Goal: Task Accomplishment & Management: Manage account settings

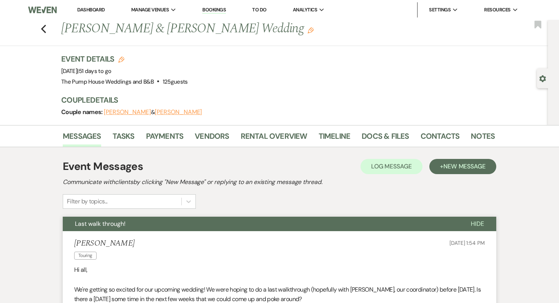
click at [92, 11] on link "Dashboard" at bounding box center [90, 9] width 27 height 6
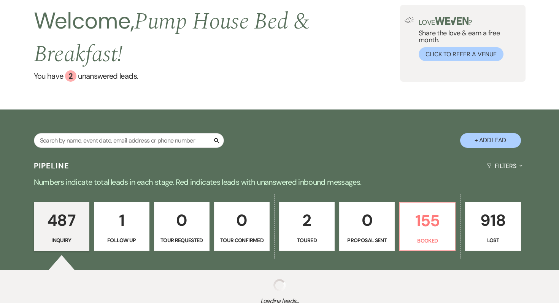
scroll to position [105, 0]
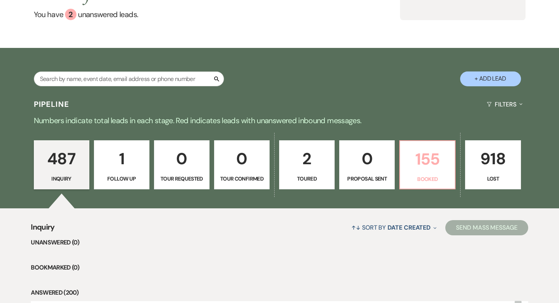
click at [416, 176] on p "Booked" at bounding box center [428, 179] width 46 height 8
select select "7"
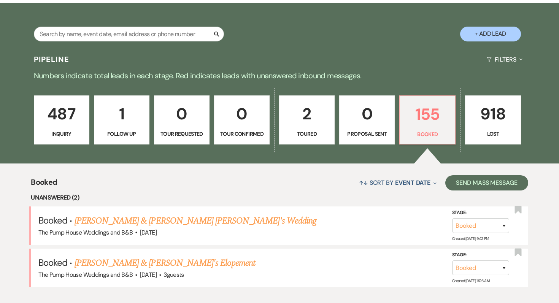
scroll to position [224, 0]
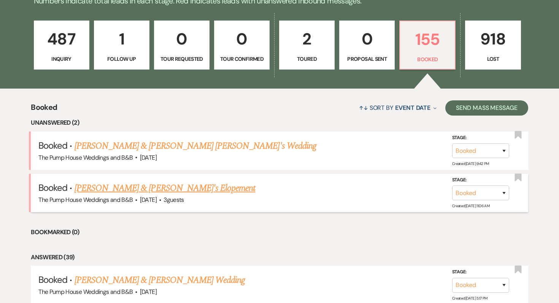
click at [185, 183] on link "[PERSON_NAME] & [PERSON_NAME]'s Elopement" at bounding box center [165, 188] width 181 height 14
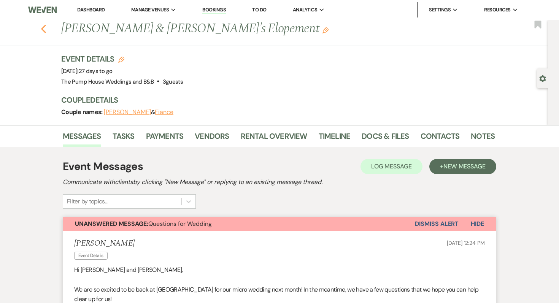
click at [44, 25] on use "button" at bounding box center [43, 29] width 5 height 8
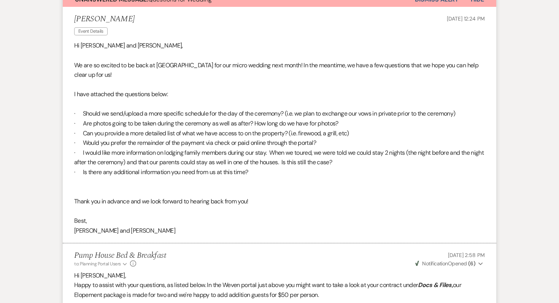
select select "7"
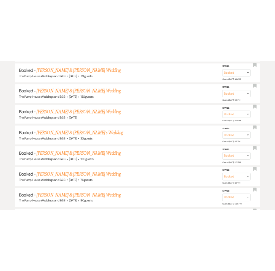
scroll to position [1205, 0]
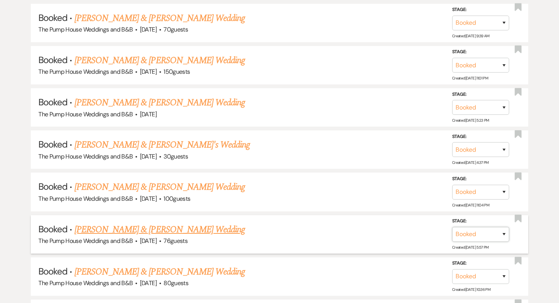
click at [476, 227] on select "Booked Lost" at bounding box center [480, 234] width 57 height 15
select select "8"
click at [452, 227] on select "Booked Lost" at bounding box center [480, 234] width 57 height 15
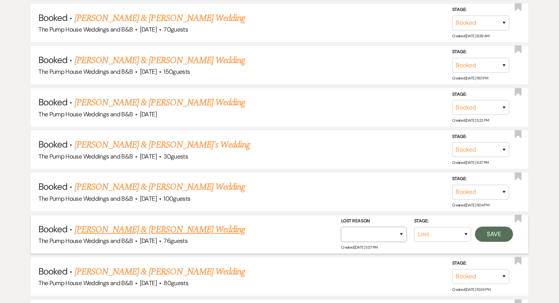
click at [368, 227] on select "Booked Elsewhere Budget Date Unavailable No Response Not a Good Match Capacity …" at bounding box center [373, 234] width 65 height 15
select select "11"
click at [341, 227] on select "Booked Elsewhere Budget Date Unavailable No Response Not a Good Match Capacity …" at bounding box center [373, 234] width 65 height 15
click at [495, 227] on button "Save" at bounding box center [494, 234] width 38 height 15
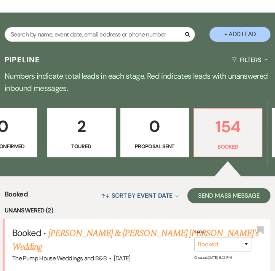
scroll to position [0, 268]
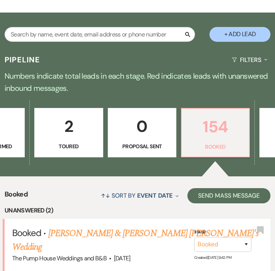
click at [195, 126] on p "154" at bounding box center [215, 126] width 58 height 25
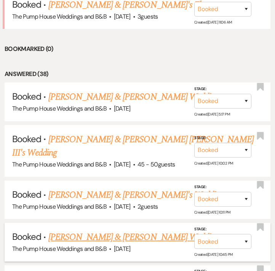
scroll to position [442, 0]
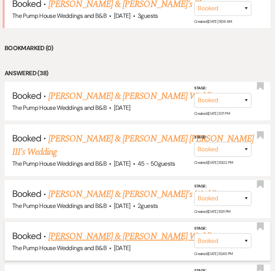
click at [122, 230] on link "[PERSON_NAME] & [PERSON_NAME] Wedding" at bounding box center [133, 237] width 170 height 14
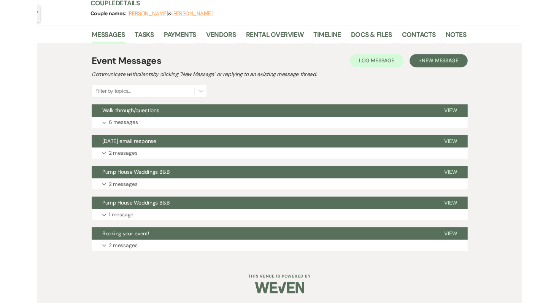
scroll to position [97, 0]
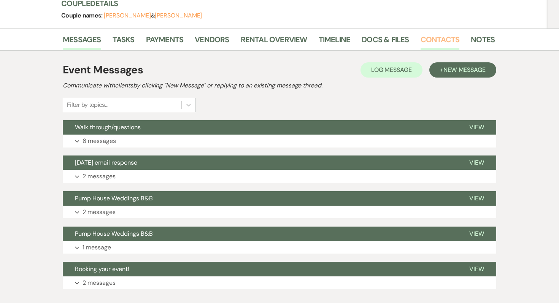
click at [445, 42] on link "Contacts" at bounding box center [440, 41] width 39 height 17
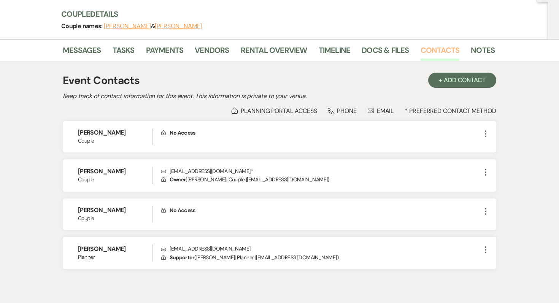
scroll to position [119, 0]
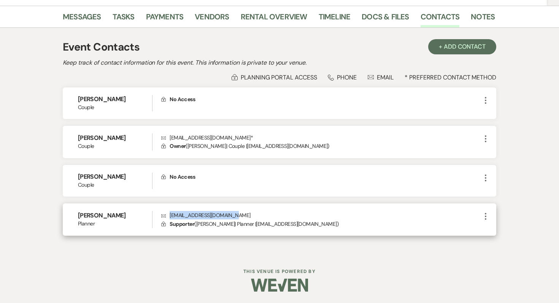
drag, startPoint x: 234, startPoint y: 215, endPoint x: 170, endPoint y: 217, distance: 64.3
click at [170, 217] on p "Envelope [EMAIL_ADDRESS][DOMAIN_NAME]" at bounding box center [321, 215] width 320 height 8
copy p "[EMAIL_ADDRESS][DOMAIN_NAME]"
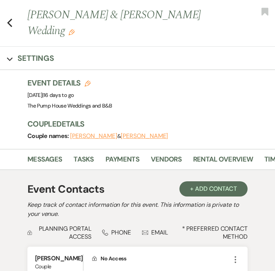
scroll to position [0, 0]
